Goal: Information Seeking & Learning: Understand process/instructions

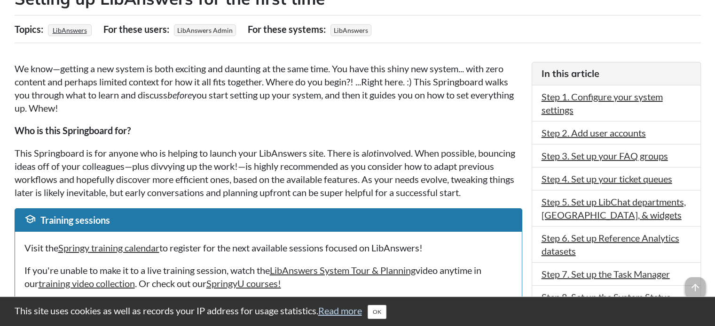
scroll to position [188, 0]
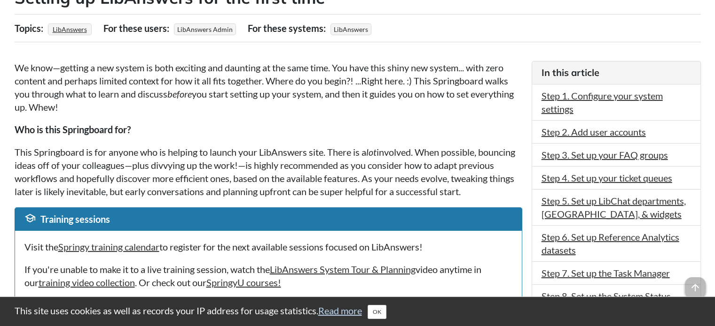
click at [205, 157] on p "This Springboard is for anyone who is helping to launch your LibAnswers site. T…" at bounding box center [268, 172] width 507 height 53
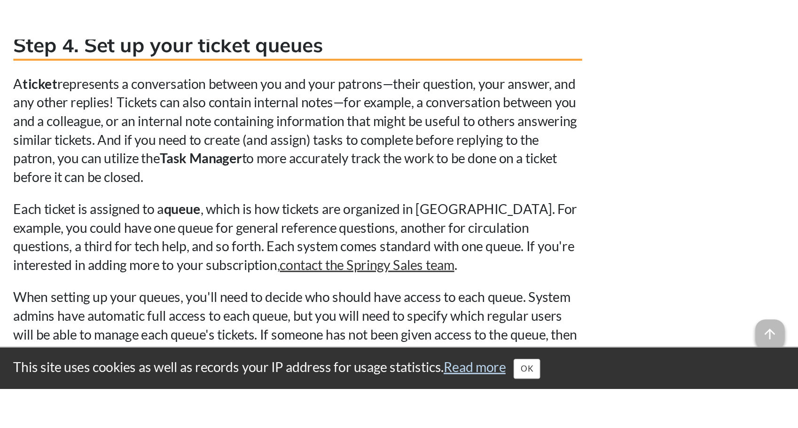
scroll to position [2114, 0]
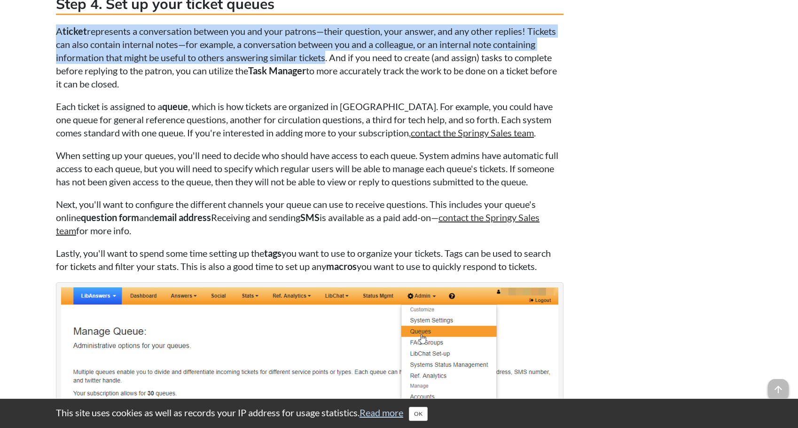
drag, startPoint x: 57, startPoint y: 42, endPoint x: 375, endPoint y: 71, distance: 318.9
click at [375, 71] on p "A ticket represents a conversation between you and your patrons—their question,…" at bounding box center [309, 57] width 507 height 66
copy p "A ticket represents a conversation between you and your patrons—their question,…"
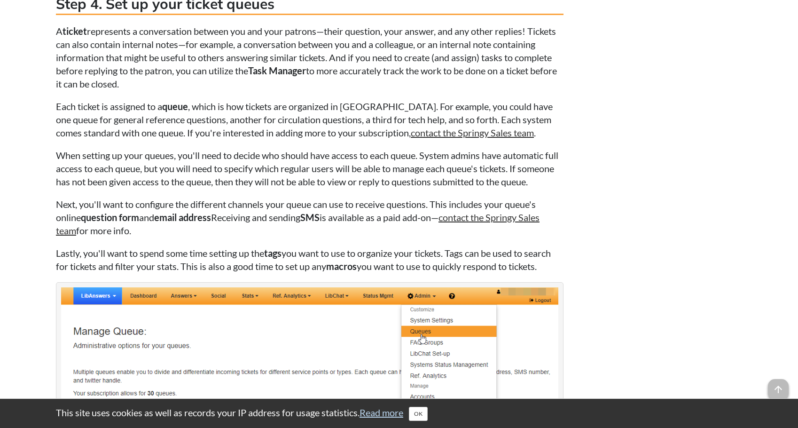
click at [117, 139] on p "Each ticket is assigned to a queue , which is how tickets are organized in LibA…" at bounding box center [309, 119] width 507 height 39
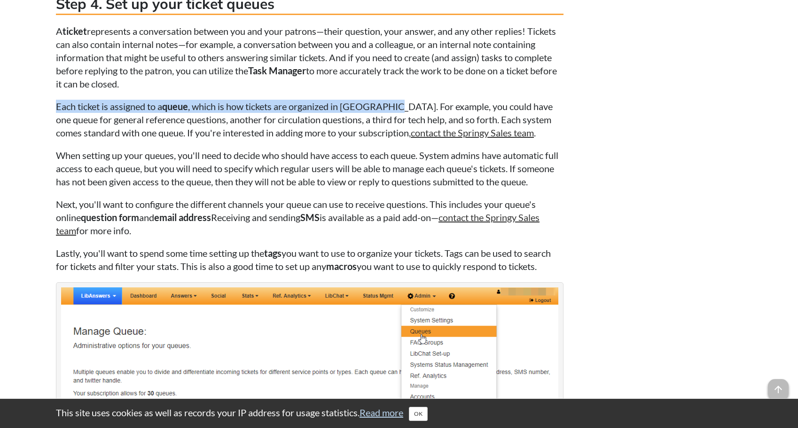
drag, startPoint x: 58, startPoint y: 118, endPoint x: 395, endPoint y: 113, distance: 337.3
click at [395, 113] on p "Each ticket is assigned to a queue , which is how tickets are organized in LibA…" at bounding box center [309, 119] width 507 height 39
copy p "Each ticket is assigned to a queue , which is how tickets are organized in LibA…"
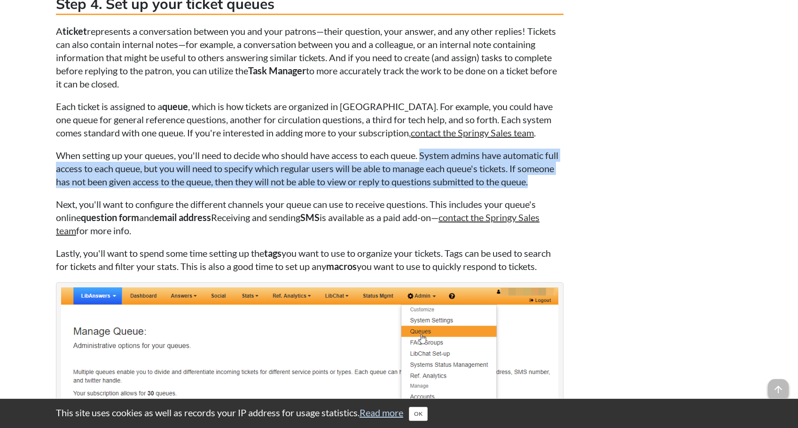
drag, startPoint x: 333, startPoint y: 202, endPoint x: 426, endPoint y: 171, distance: 98.5
click at [426, 171] on p "When setting up your queues, you'll need to decide who should have access to ea…" at bounding box center [309, 167] width 507 height 39
copy p "System admins have automatic full access to each queue, but you will need to sp…"
click at [414, 188] on p "When setting up your queues, you'll need to decide who should have access to ea…" at bounding box center [309, 167] width 507 height 39
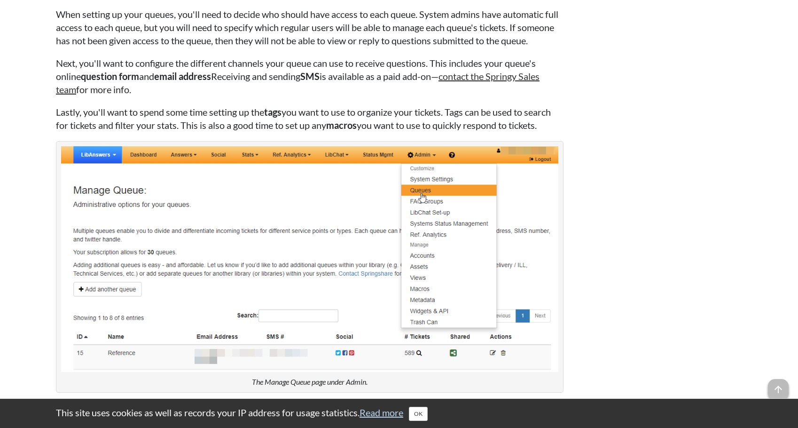
scroll to position [2490, 0]
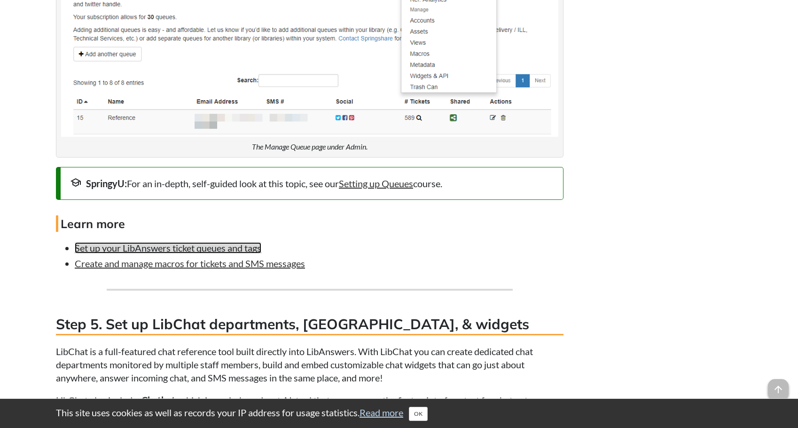
click at [201, 253] on link "Set up your LibAnswers ticket queues and tags" at bounding box center [168, 247] width 187 height 11
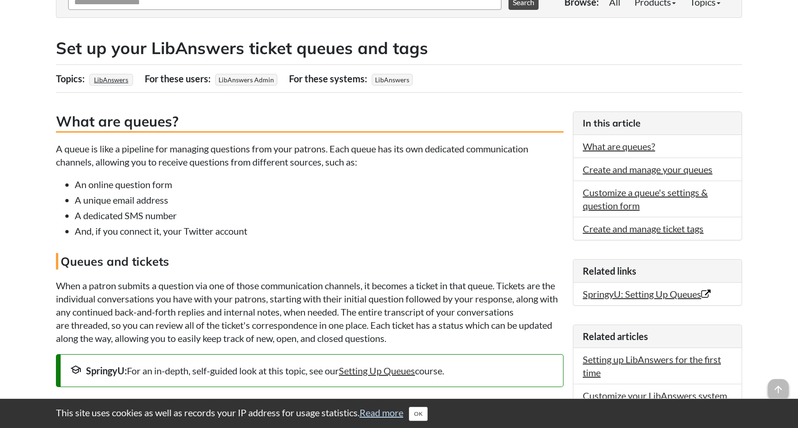
scroll to position [141, 0]
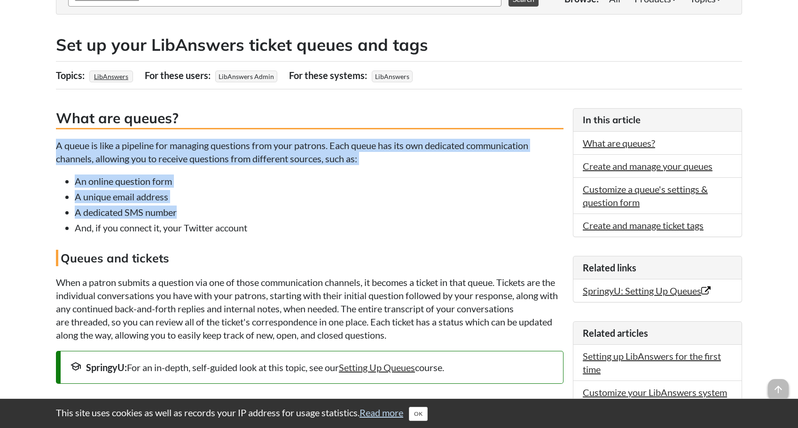
drag, startPoint x: 56, startPoint y: 143, endPoint x: 353, endPoint y: 214, distance: 305.3
drag, startPoint x: 181, startPoint y: 210, endPoint x: -26, endPoint y: 110, distance: 229.7
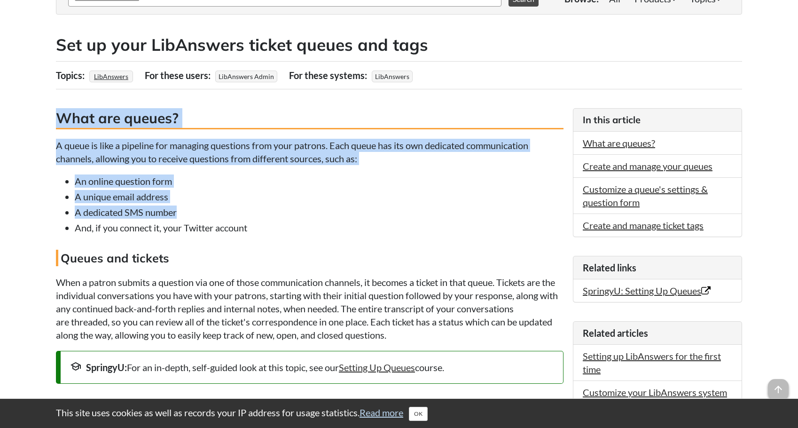
copy div "What are queues? A queue is like a pipeline for managing questions from your pa…"
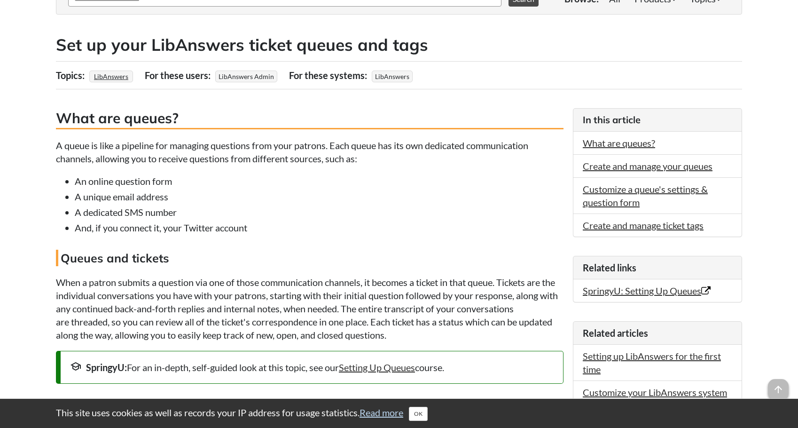
click at [243, 264] on h4 "Queues and tickets" at bounding box center [309, 257] width 507 height 16
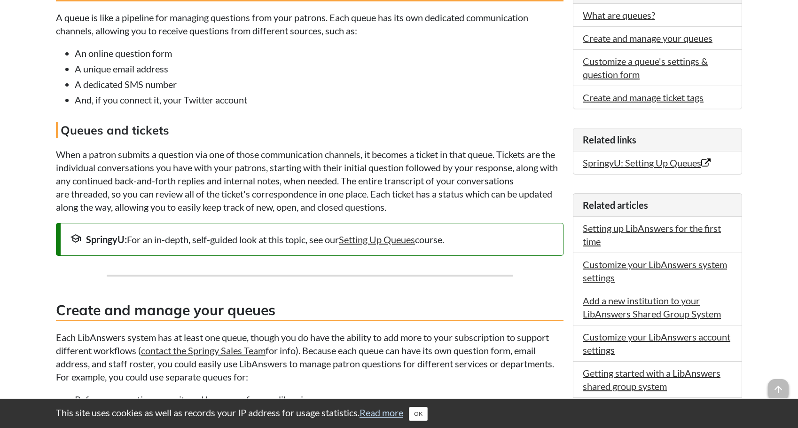
scroll to position [282, 0]
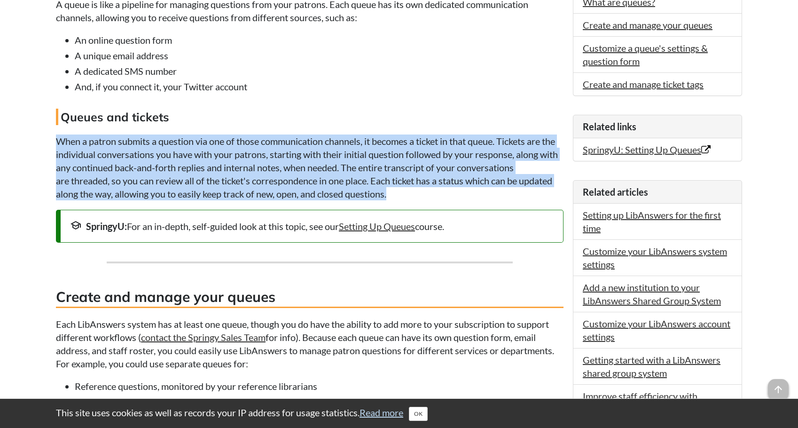
drag, startPoint x: 57, startPoint y: 140, endPoint x: 503, endPoint y: 191, distance: 448.8
click at [503, 191] on p "When a patron submits a question via one of those communication channels, it be…" at bounding box center [309, 167] width 507 height 66
copy p "When a patron submits a question via one of those communication channels, it be…"
click at [315, 182] on p "When a patron submits a question via one of those communication channels, it be…" at bounding box center [309, 167] width 507 height 66
drag, startPoint x: 407, startPoint y: 196, endPoint x: 47, endPoint y: 142, distance: 363.4
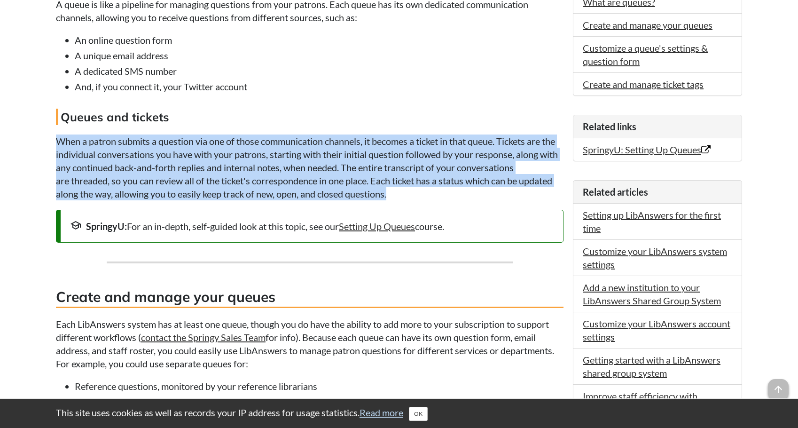
copy p "When a patron submits a question via one of those communication channels, it be…"
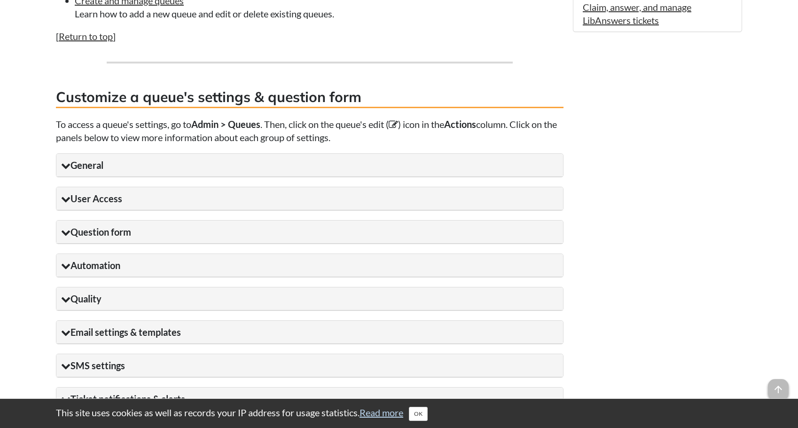
scroll to position [846, 0]
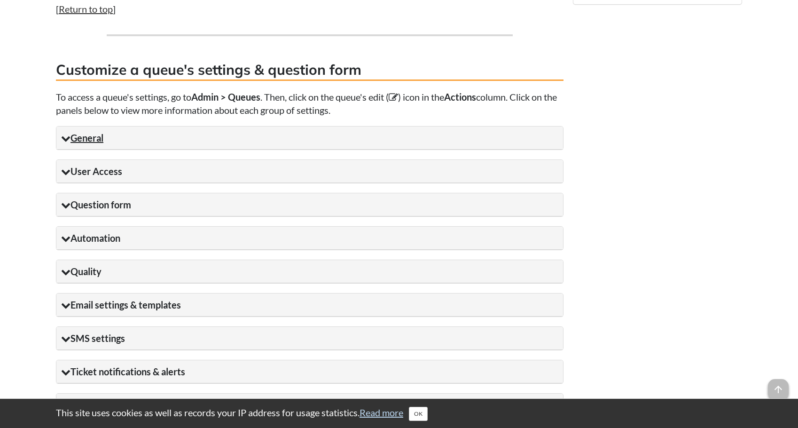
click at [95, 145] on summary "General" at bounding box center [309, 137] width 506 height 23
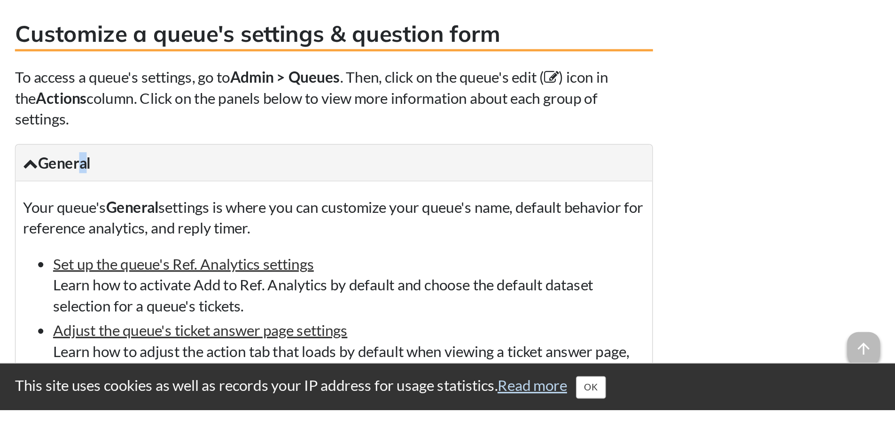
scroll to position [893, 0]
